Goal: Task Accomplishment & Management: Use online tool/utility

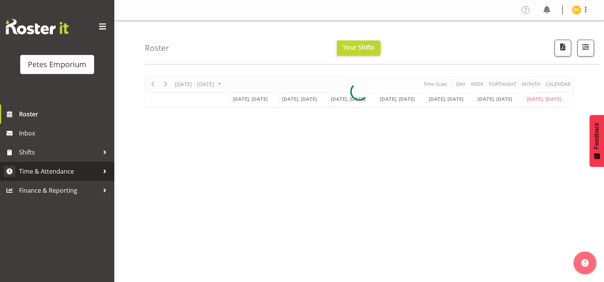
click at [96, 174] on span "Time & Attendance" at bounding box center [59, 170] width 80 height 11
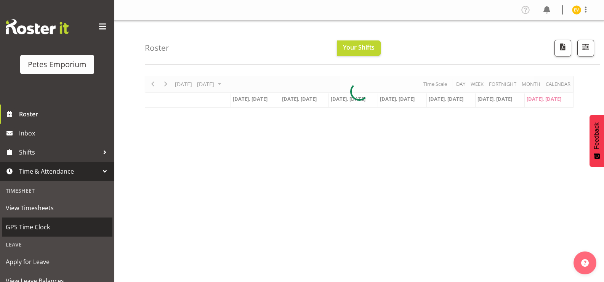
click at [74, 225] on span "GPS Time Clock" at bounding box center [57, 226] width 103 height 11
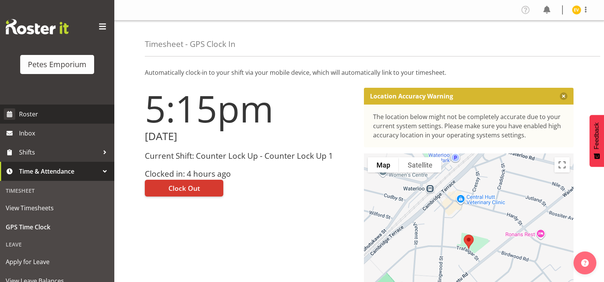
click at [67, 107] on link "Roster" at bounding box center [57, 113] width 114 height 19
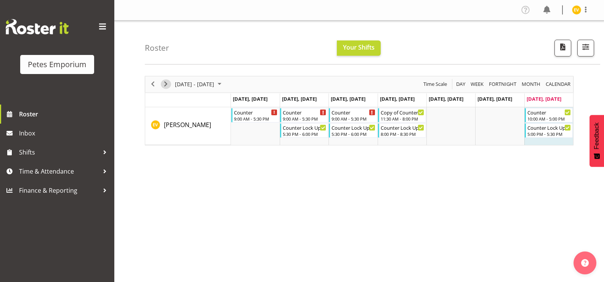
click at [168, 82] on span "Next" at bounding box center [165, 84] width 9 height 10
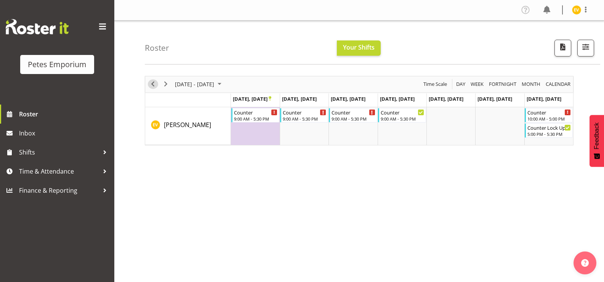
click at [156, 81] on span "Previous" at bounding box center [152, 84] width 9 height 10
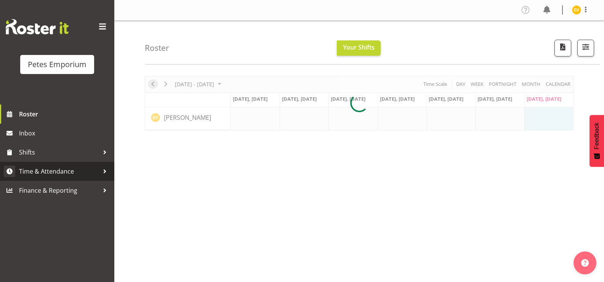
click at [74, 172] on span "Time & Attendance" at bounding box center [59, 170] width 80 height 11
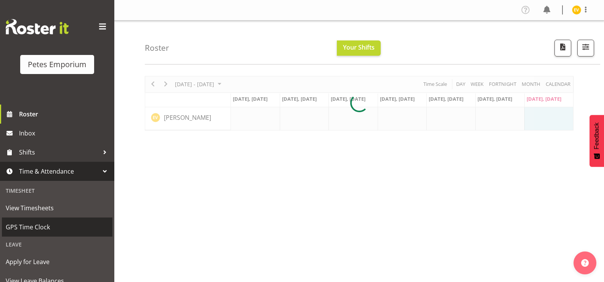
click at [75, 228] on span "GPS Time Clock" at bounding box center [57, 226] width 103 height 11
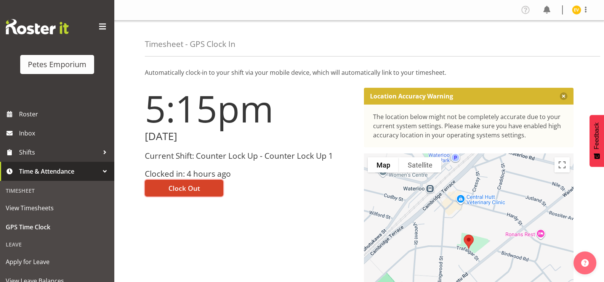
click at [182, 185] on span "Clock Out" at bounding box center [184, 188] width 32 height 10
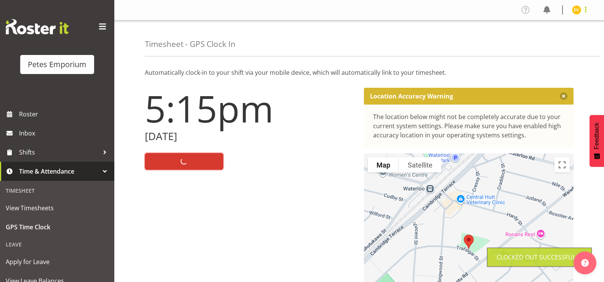
click at [589, 5] on span at bounding box center [585, 9] width 9 height 9
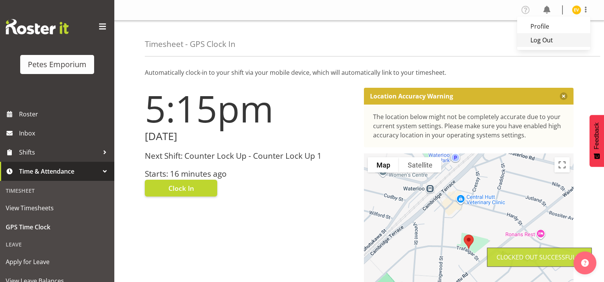
click at [560, 39] on link "Log Out" at bounding box center [553, 40] width 73 height 14
